Goal: Check status

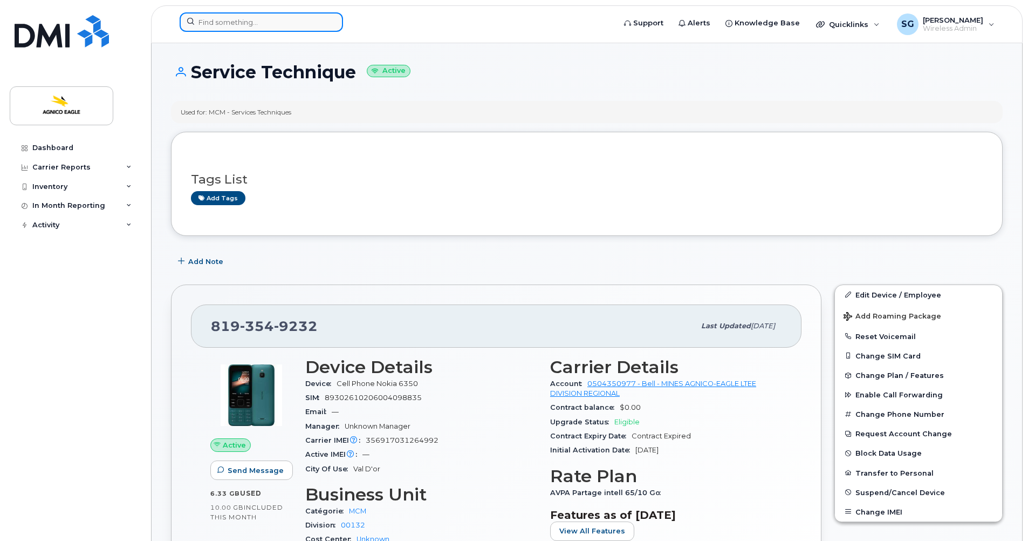
click at [256, 22] on input at bounding box center [261, 21] width 163 height 19
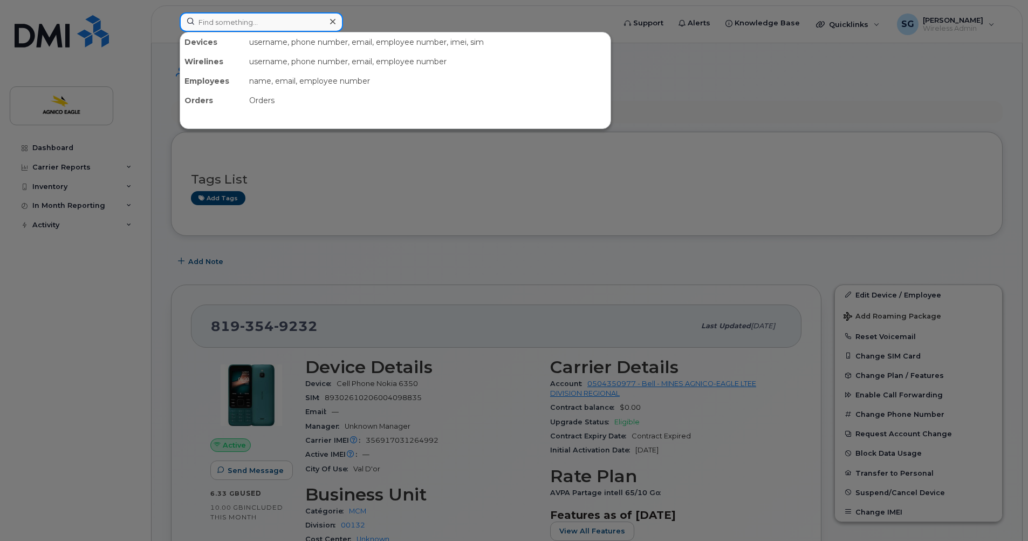
paste input "418-809-7450"
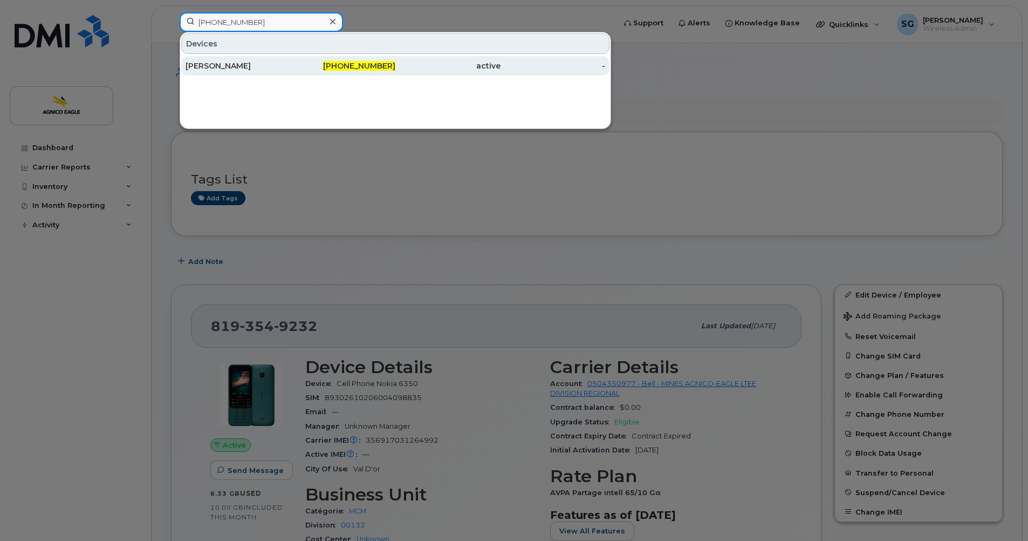
type input "418-809-7450"
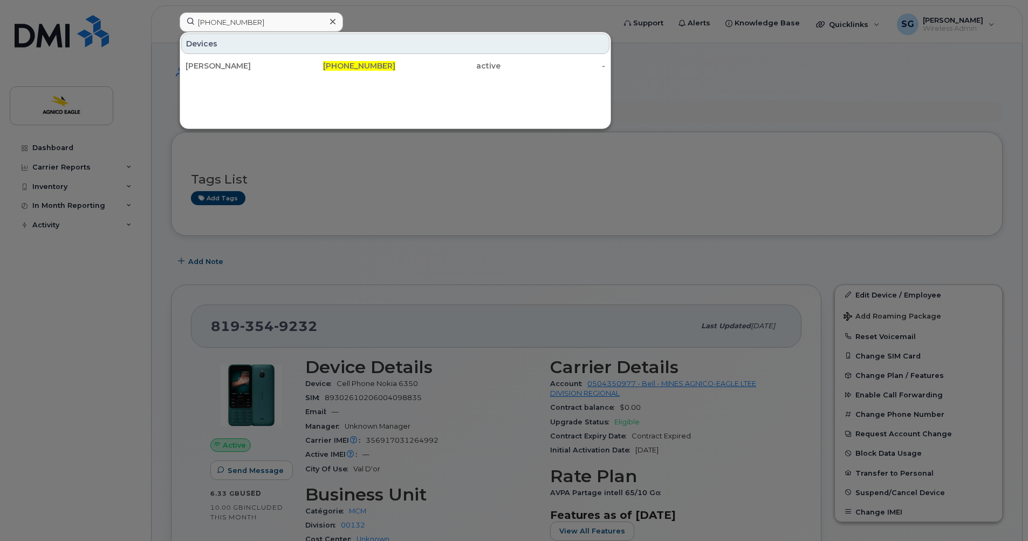
drag, startPoint x: 350, startPoint y: 62, endPoint x: 695, endPoint y: 196, distance: 371.0
click at [350, 62] on span "418-809-7450" at bounding box center [359, 66] width 72 height 10
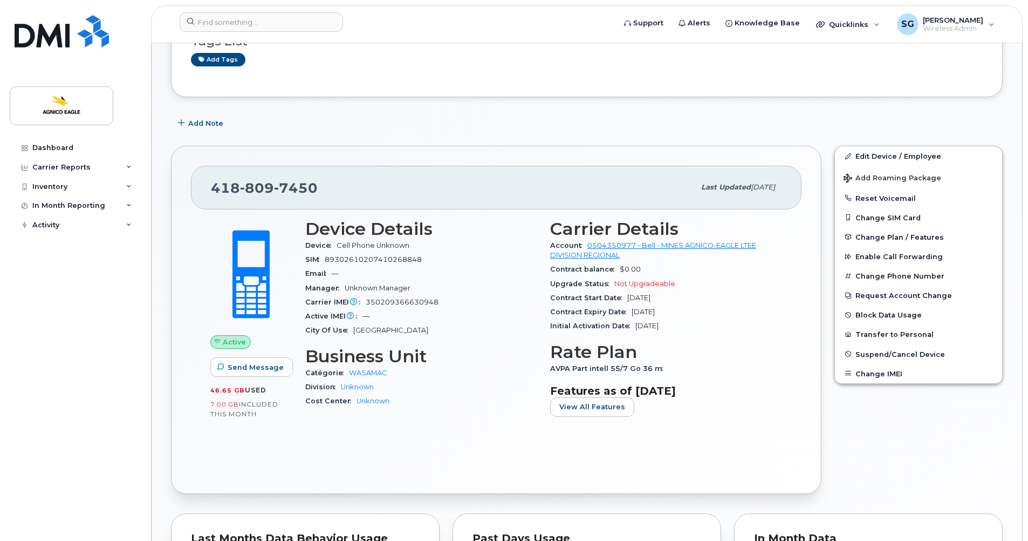
scroll to position [108, 0]
